Goal: Information Seeking & Learning: Learn about a topic

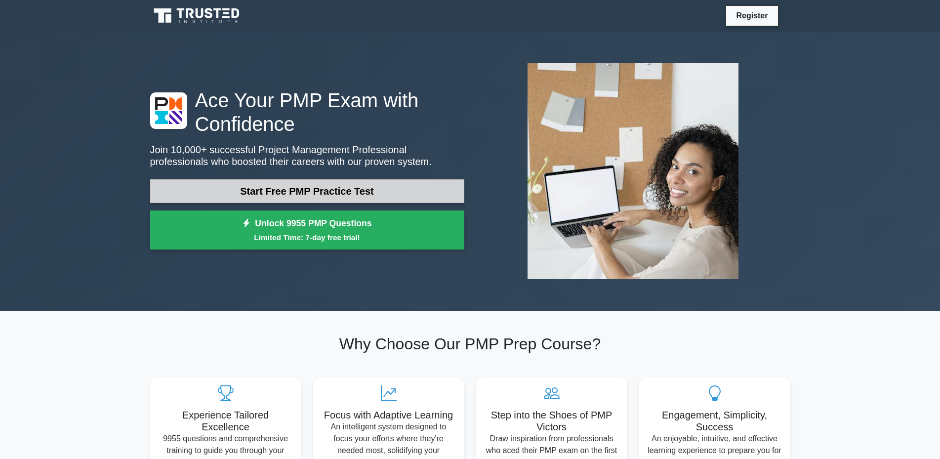
click at [259, 193] on link "Start Free PMP Practice Test" at bounding box center [307, 191] width 314 height 24
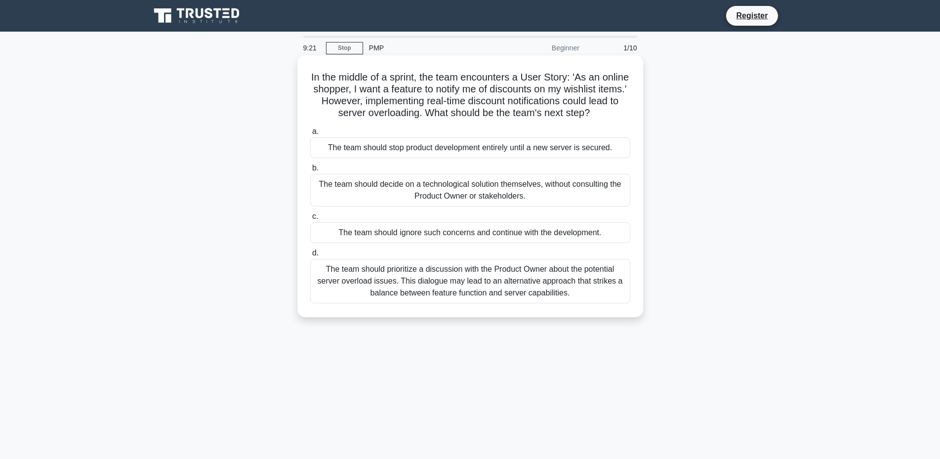
click at [412, 288] on div "The team should prioritize a discussion with the Product Owner about the potent…" at bounding box center [470, 281] width 320 height 44
click at [310, 256] on input "d. The team should prioritize a discussion with the Product Owner about the pot…" at bounding box center [310, 253] width 0 height 6
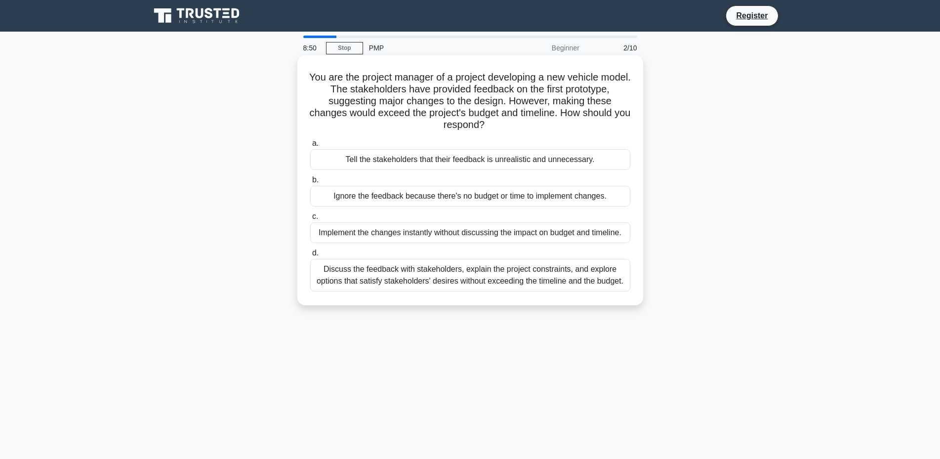
click at [470, 279] on div "Discuss the feedback with stakeholders, explain the project constraints, and ex…" at bounding box center [470, 275] width 320 height 33
click at [310, 256] on input "d. Discuss the feedback with stakeholders, explain the project constraints, and…" at bounding box center [310, 253] width 0 height 6
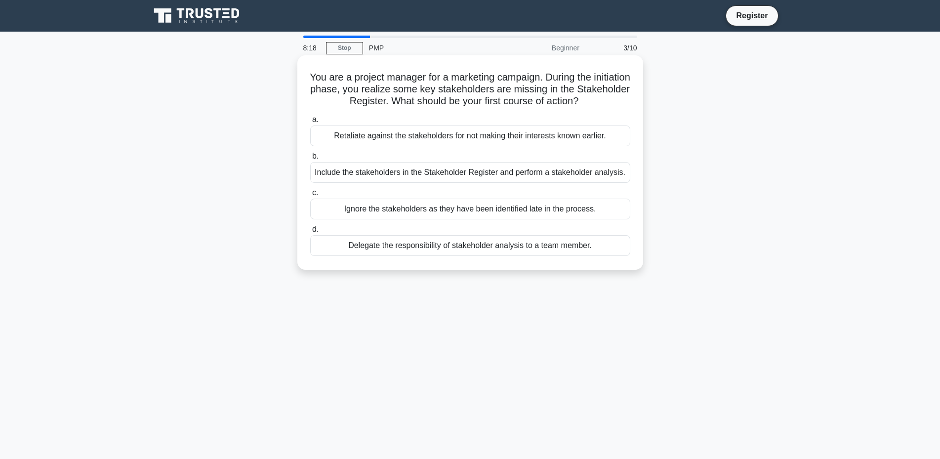
click at [353, 179] on div "Include the stakeholders in the Stakeholder Register and perform a stakeholder …" at bounding box center [470, 172] width 320 height 21
click at [310, 159] on input "b. Include the stakeholders in the Stakeholder Register and perform a stakehold…" at bounding box center [310, 156] width 0 height 6
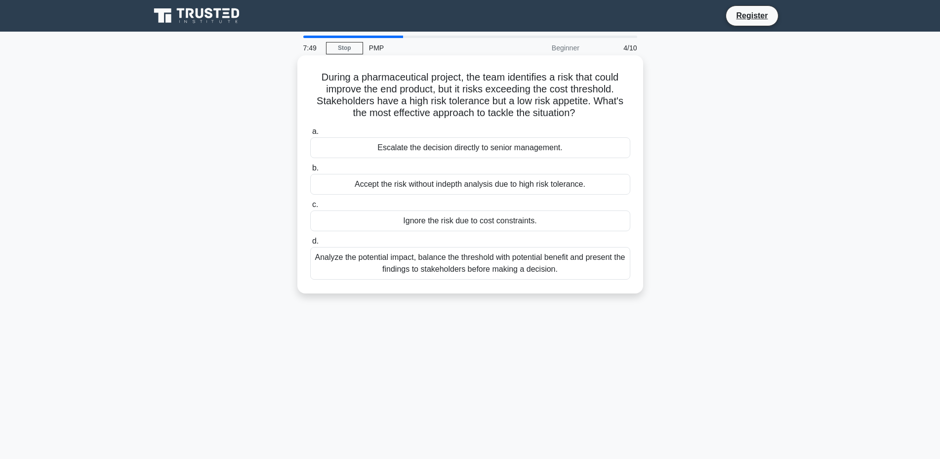
click at [356, 259] on div "Analyze the potential impact, balance the threshold with potential benefit and …" at bounding box center [470, 263] width 320 height 33
click at [310, 244] on input "d. Analyze the potential impact, balance the threshold with potential benefit a…" at bounding box center [310, 241] width 0 height 6
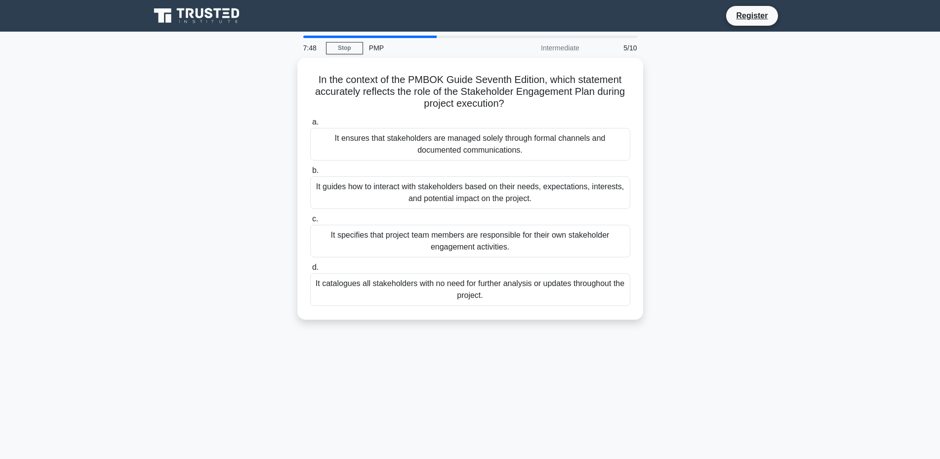
drag, startPoint x: 332, startPoint y: 254, endPoint x: 229, endPoint y: 166, distance: 135.9
click at [223, 167] on div "In the context of the PMBOK Guide Seventh Edition, which statement accurately r…" at bounding box center [470, 195] width 652 height 274
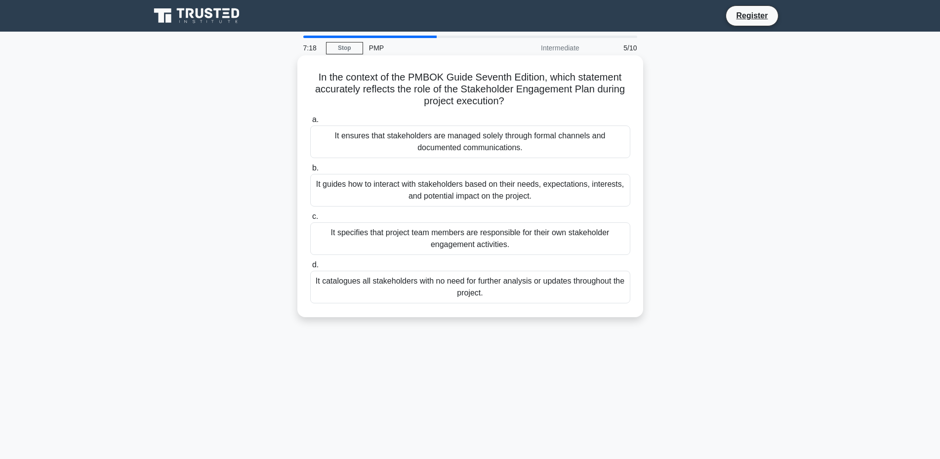
click at [419, 181] on div "It guides how to interact with stakeholders based on their needs, expectations,…" at bounding box center [470, 190] width 320 height 33
click at [310, 171] on input "b. It guides how to interact with stakeholders based on their needs, expectatio…" at bounding box center [310, 168] width 0 height 6
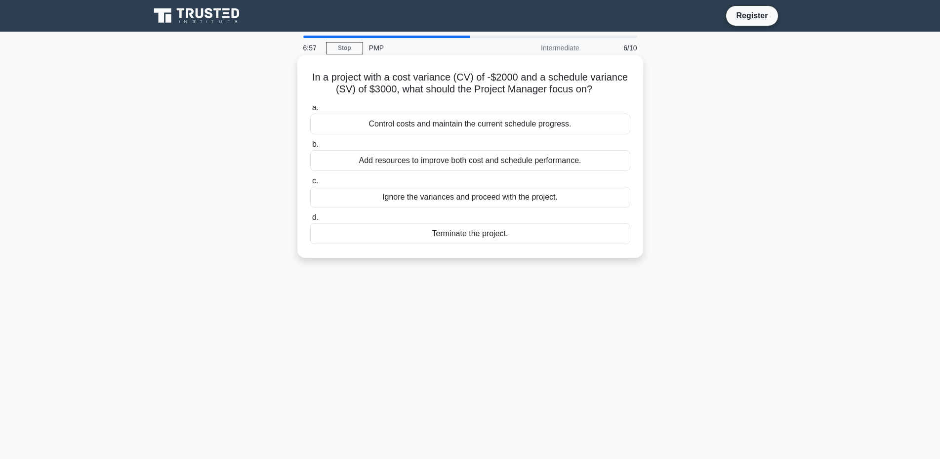
click at [433, 164] on div "Add resources to improve both cost and schedule performance." at bounding box center [470, 160] width 320 height 21
click at [310, 148] on input "b. Add resources to improve both cost and schedule performance." at bounding box center [310, 144] width 0 height 6
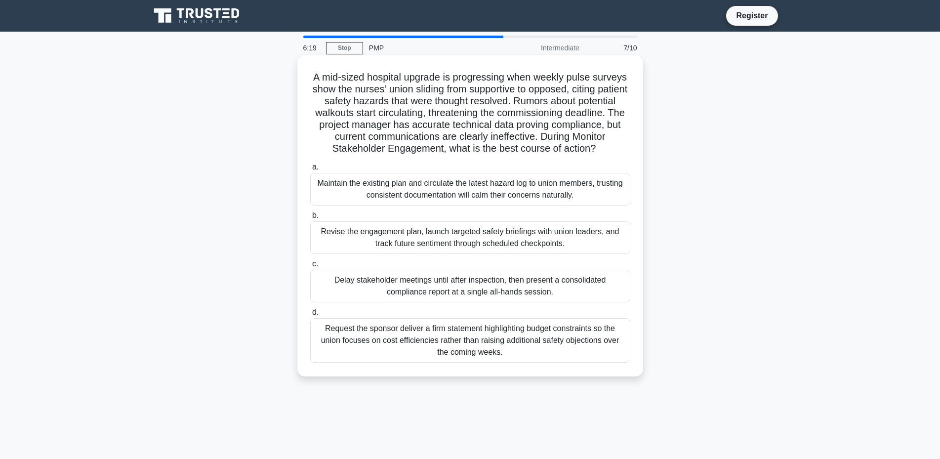
click at [455, 236] on div "Revise the engagement plan, launch targeted safety briefings with union leaders…" at bounding box center [470, 237] width 320 height 33
click at [310, 219] on input "b. Revise the engagement plan, launch targeted safety briefings with union lead…" at bounding box center [310, 215] width 0 height 6
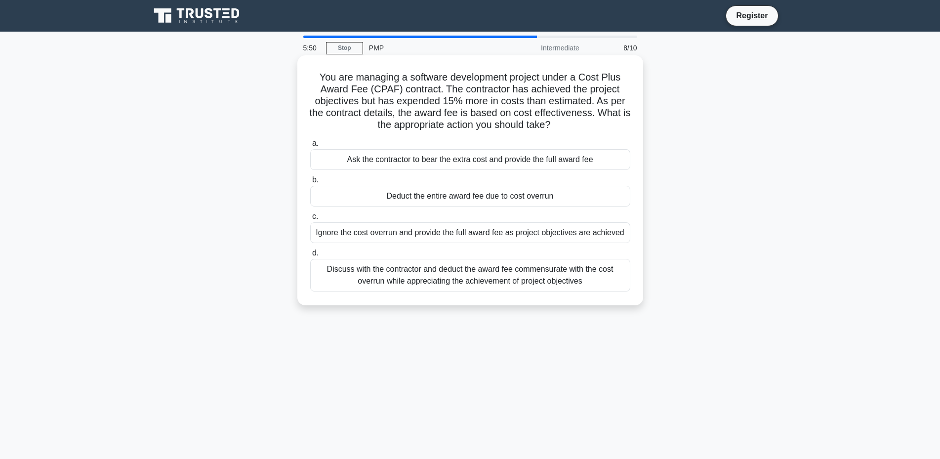
click at [437, 282] on div "Discuss with the contractor and deduct the award fee commensurate with the cost…" at bounding box center [470, 275] width 320 height 33
click at [310, 256] on input "d. Discuss with the contractor and deduct the award fee commensurate with the c…" at bounding box center [310, 253] width 0 height 6
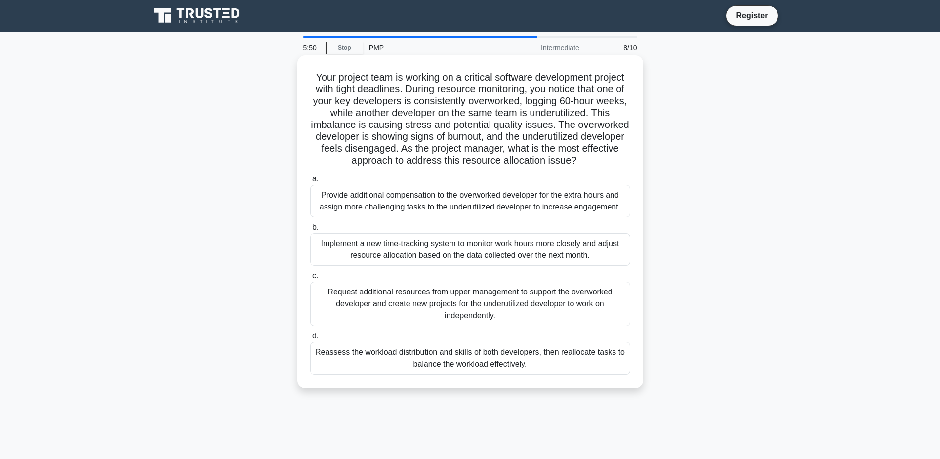
click at [440, 282] on div "a. Provide additional compensation to the overworked developer for the extra ho…" at bounding box center [470, 273] width 332 height 205
click at [490, 214] on div "Provide additional compensation to the overworked developer for the extra hours…" at bounding box center [470, 201] width 320 height 33
click at [310, 182] on input "a. Provide additional compensation to the overworked developer for the extra ho…" at bounding box center [310, 179] width 0 height 6
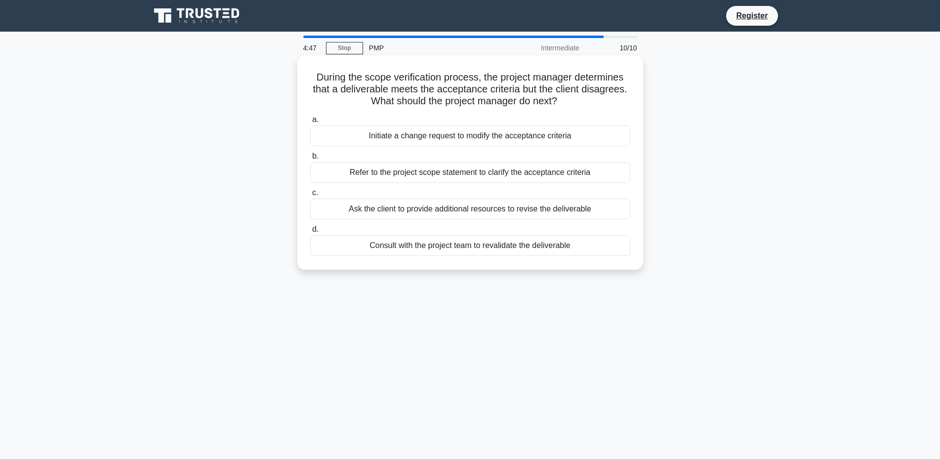
drag, startPoint x: 526, startPoint y: 94, endPoint x: 314, endPoint y: 78, distance: 213.0
click at [314, 78] on h5 "During the scope verification process, the project manager determines that a de…" at bounding box center [470, 89] width 322 height 37
click at [466, 98] on h5 "During the scope verification process, the project manager determines that a de…" at bounding box center [470, 89] width 322 height 37
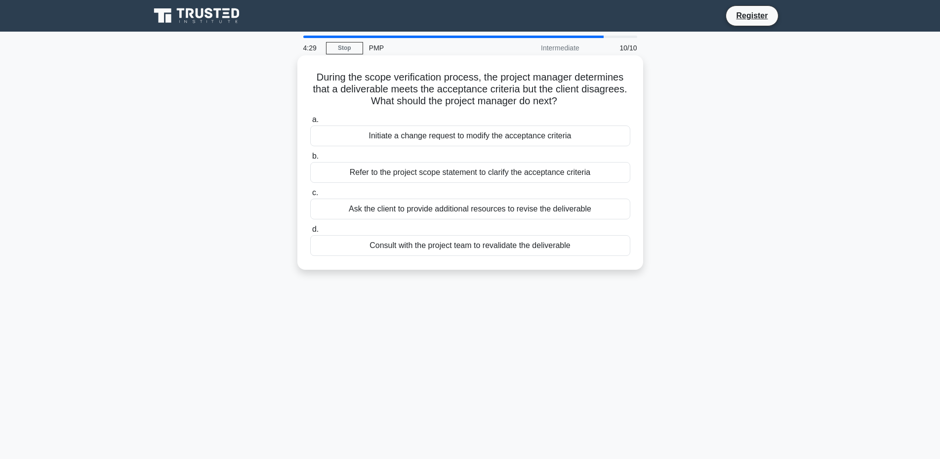
click at [473, 171] on div "Refer to the project scope statement to clarify the acceptance criteria" at bounding box center [470, 172] width 320 height 21
click at [310, 159] on input "b. Refer to the project scope statement to clarify the acceptance criteria" at bounding box center [310, 156] width 0 height 6
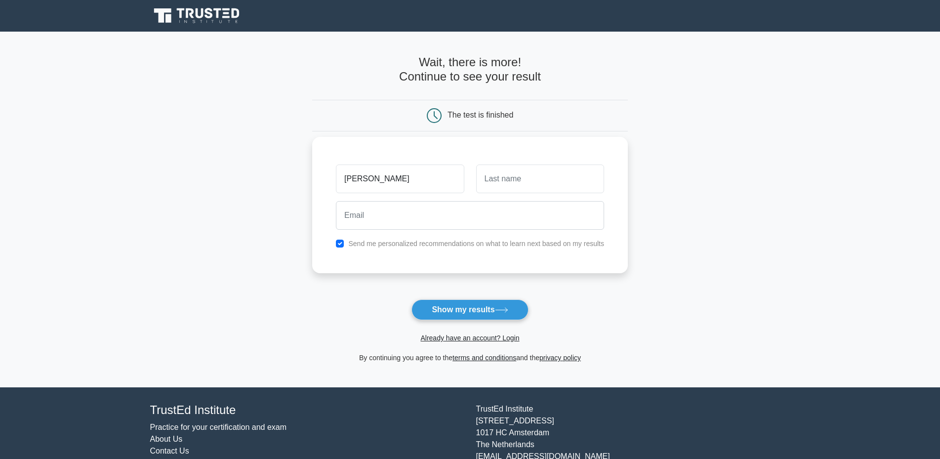
type input "[PERSON_NAME]"
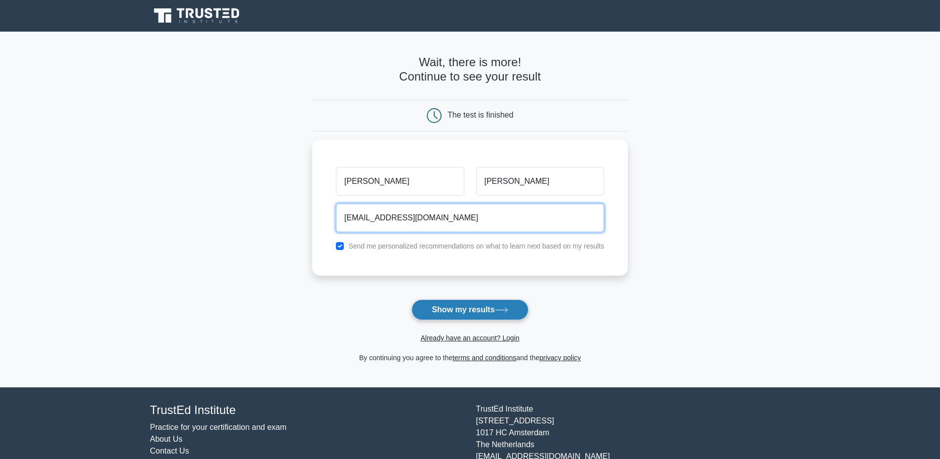
type input "[EMAIL_ADDRESS][DOMAIN_NAME]"
click at [496, 305] on button "Show my results" at bounding box center [469, 309] width 117 height 21
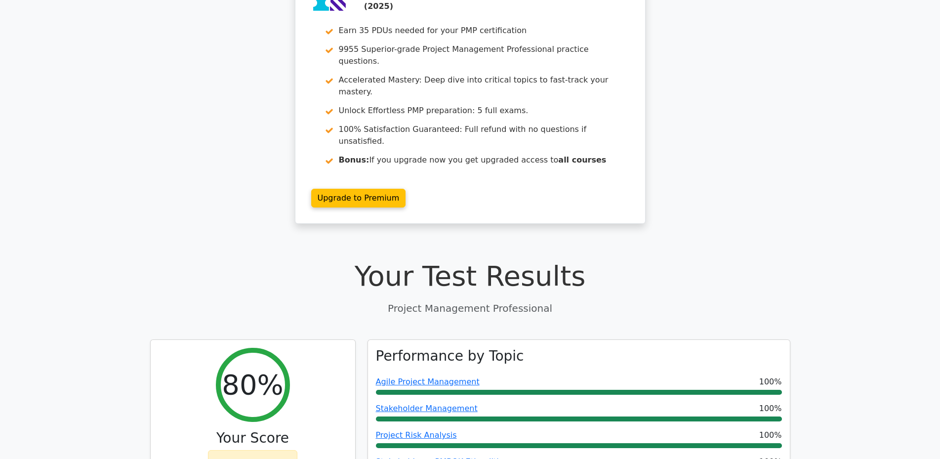
scroll to position [75, 0]
